Goal: Information Seeking & Learning: Find specific fact

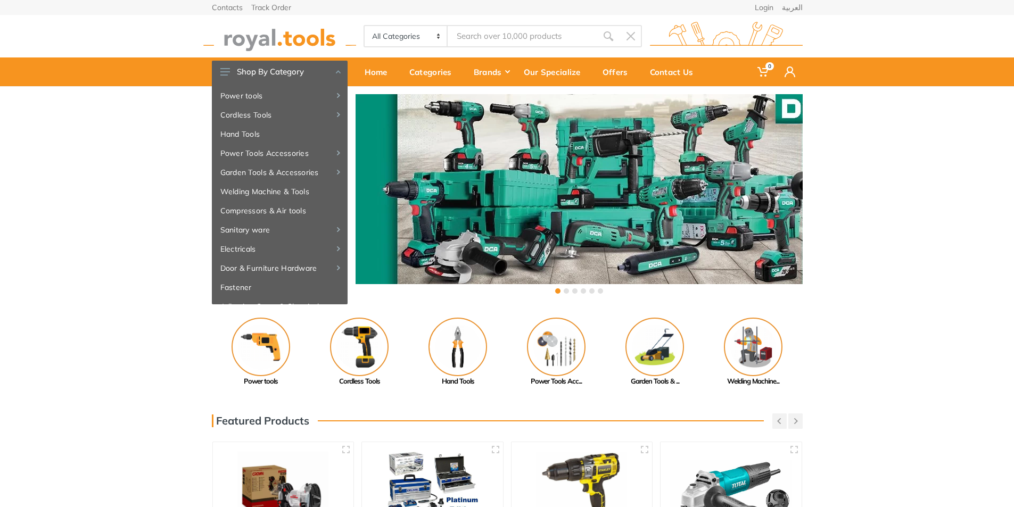
click at [491, 37] on input "Site search" at bounding box center [522, 36] width 149 height 22
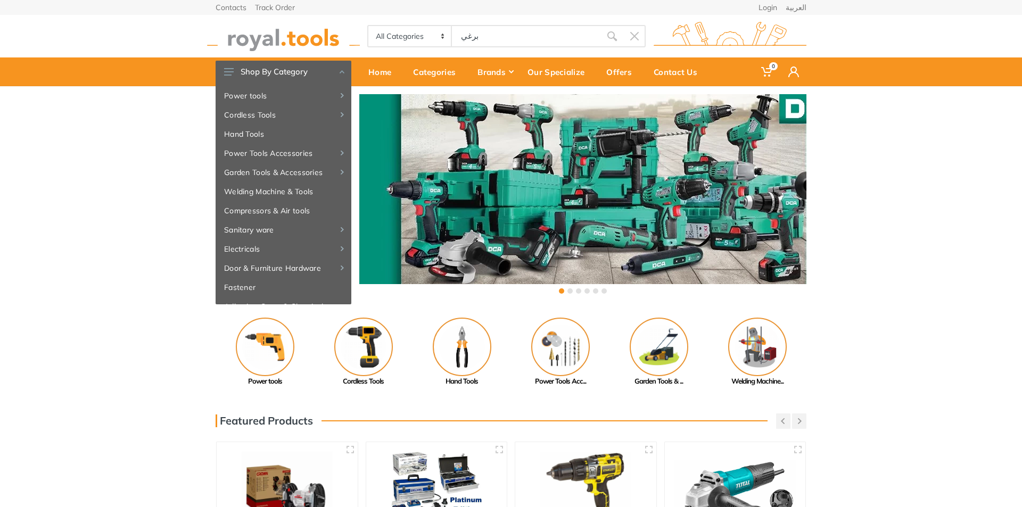
type input "برغي"
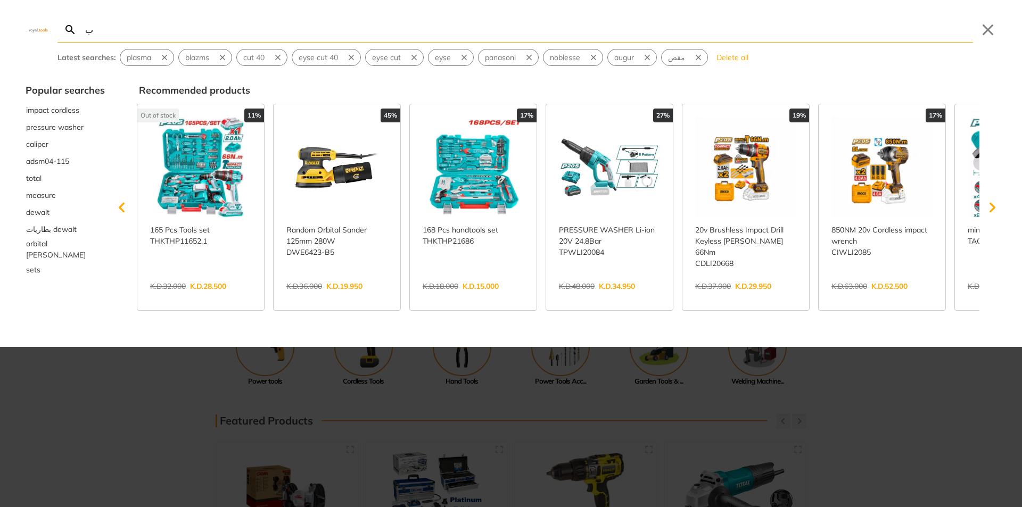
type input "ب"
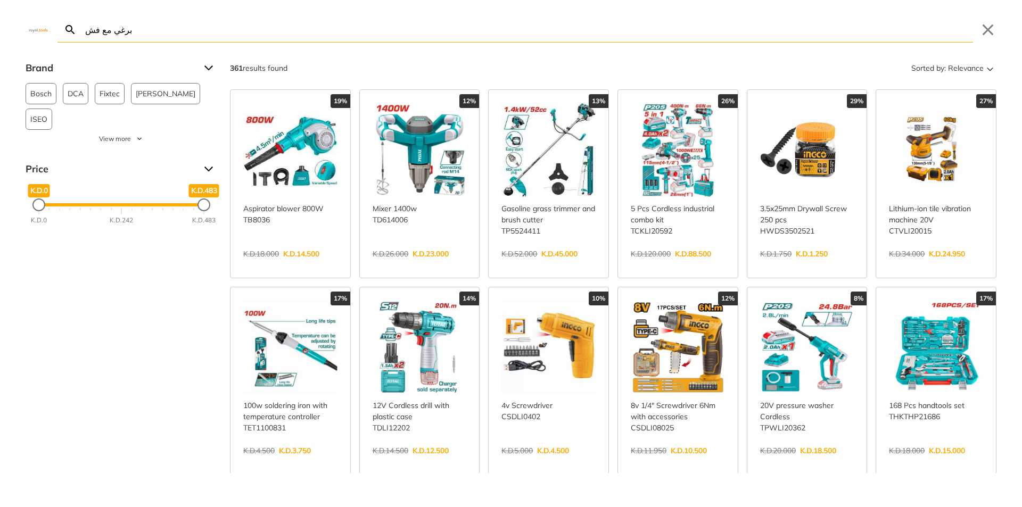
type input "برغي مع فش"
click at [824, 265] on link "View more →" at bounding box center [807, 265] width 94 height 0
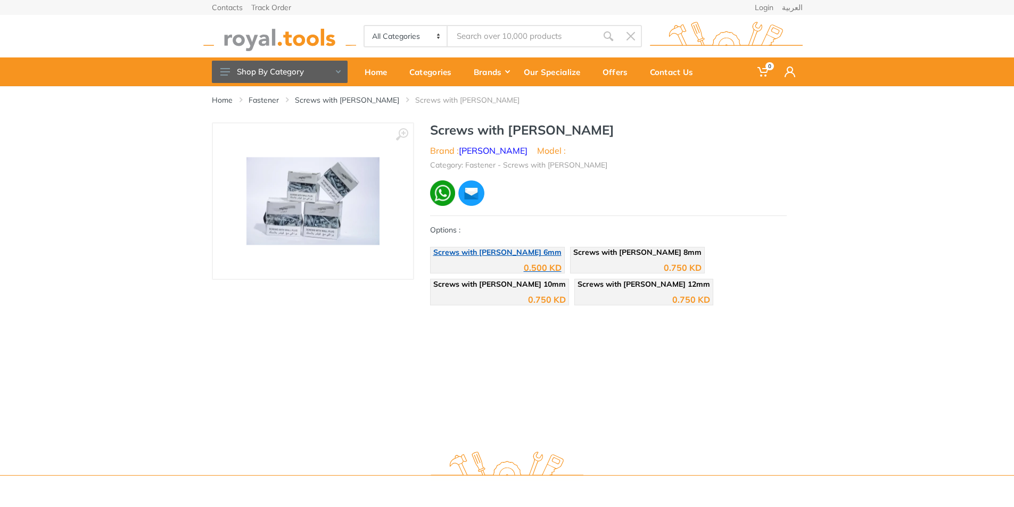
click at [492, 260] on div "0.500 KD" at bounding box center [497, 264] width 128 height 16
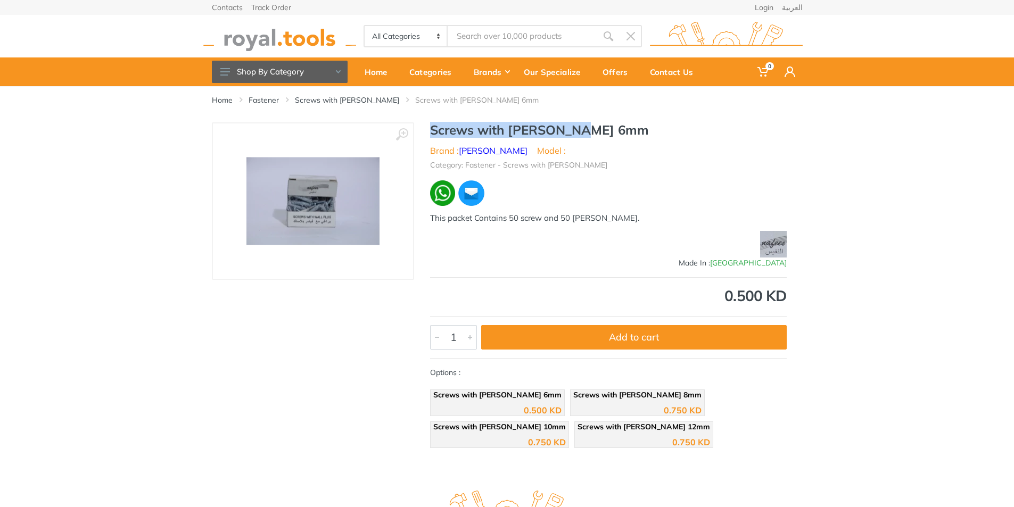
drag, startPoint x: 595, startPoint y: 128, endPoint x: 429, endPoint y: 130, distance: 165.6
click at [429, 130] on div "Screws with Fisher 6mm Brand : Nafees Model : Category: Fastener - Screws with …" at bounding box center [608, 287] width 389 height 331
copy h1 "Screws with Fisher 6mm"
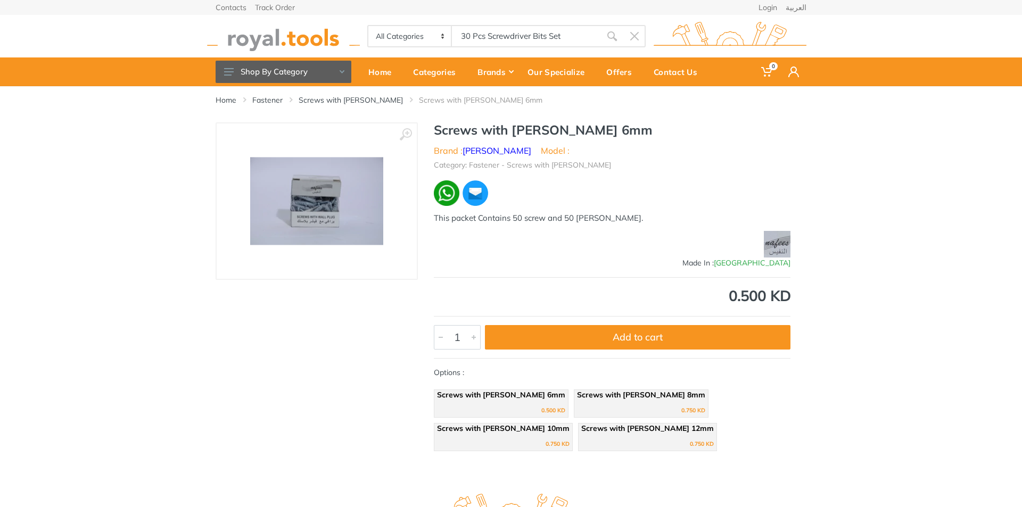
drag, startPoint x: 479, startPoint y: 37, endPoint x: 408, endPoint y: 38, distance: 70.3
click at [408, 38] on div "All Categories Power tools Cordless Tools Hand Tools Power Tools Accessories Ga…" at bounding box center [506, 36] width 278 height 22
type input "30 Pcs Screwdriver Bits Set"
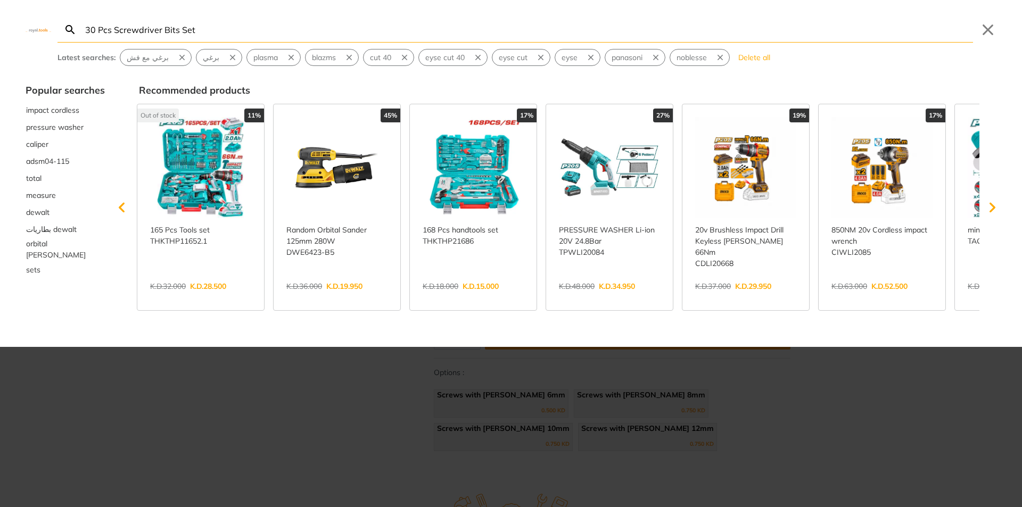
type input "30 Pcs Screwdriver Bits Set"
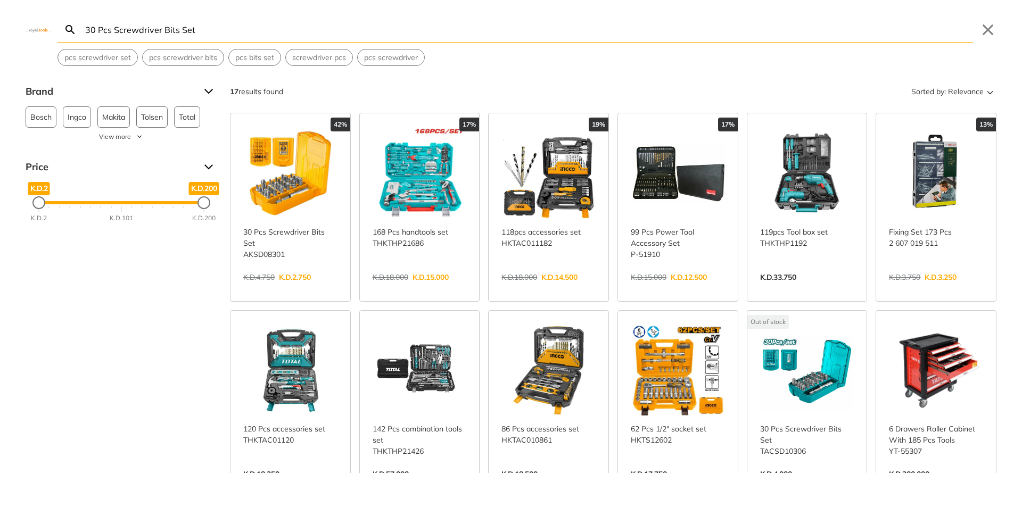
click at [303, 289] on link "View more →" at bounding box center [290, 289] width 94 height 0
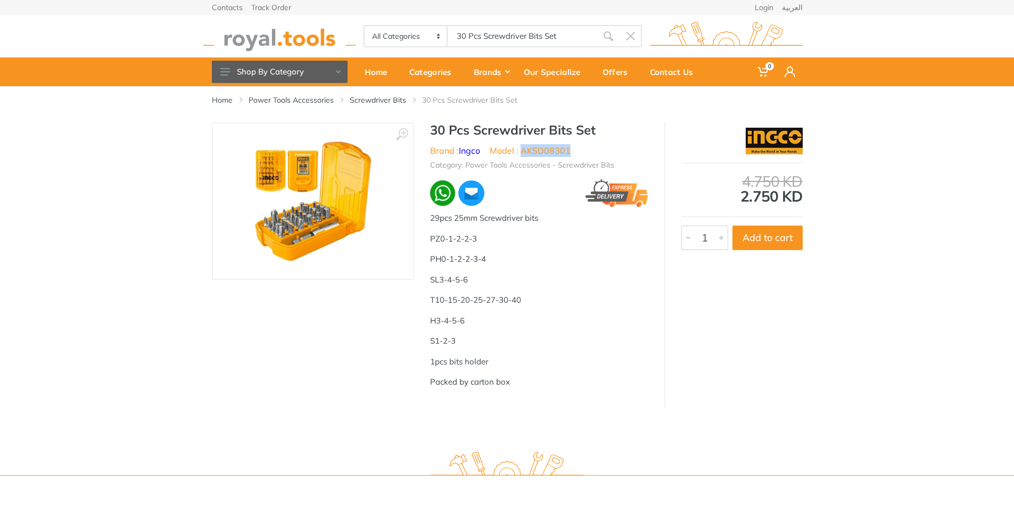
drag, startPoint x: 571, startPoint y: 152, endPoint x: 521, endPoint y: 157, distance: 49.8
click at [521, 157] on div "30 Pcs Screwdriver Bits Set Brand : Ingco Model : AKSD08301 Category: Power Too…" at bounding box center [539, 259] width 250 height 275
copy div "Category: Power Tools Acc"
click at [596, 118] on div "Home Power Tools Accessories Screwdriver Bits 30 Pcs Screwdriver Bits Set" at bounding box center [507, 104] width 607 height 36
drag, startPoint x: 575, startPoint y: 150, endPoint x: 522, endPoint y: 150, distance: 53.2
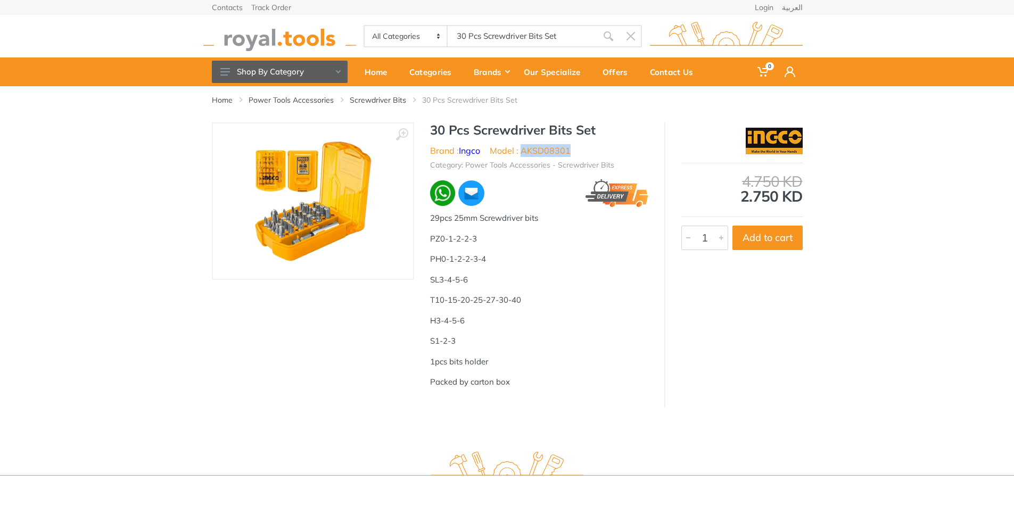
click at [522, 150] on ul "Brand : Ingco Model : AKSD08301" at bounding box center [539, 150] width 218 height 13
copy li "AKSD08301"
